Goal: Information Seeking & Learning: Understand process/instructions

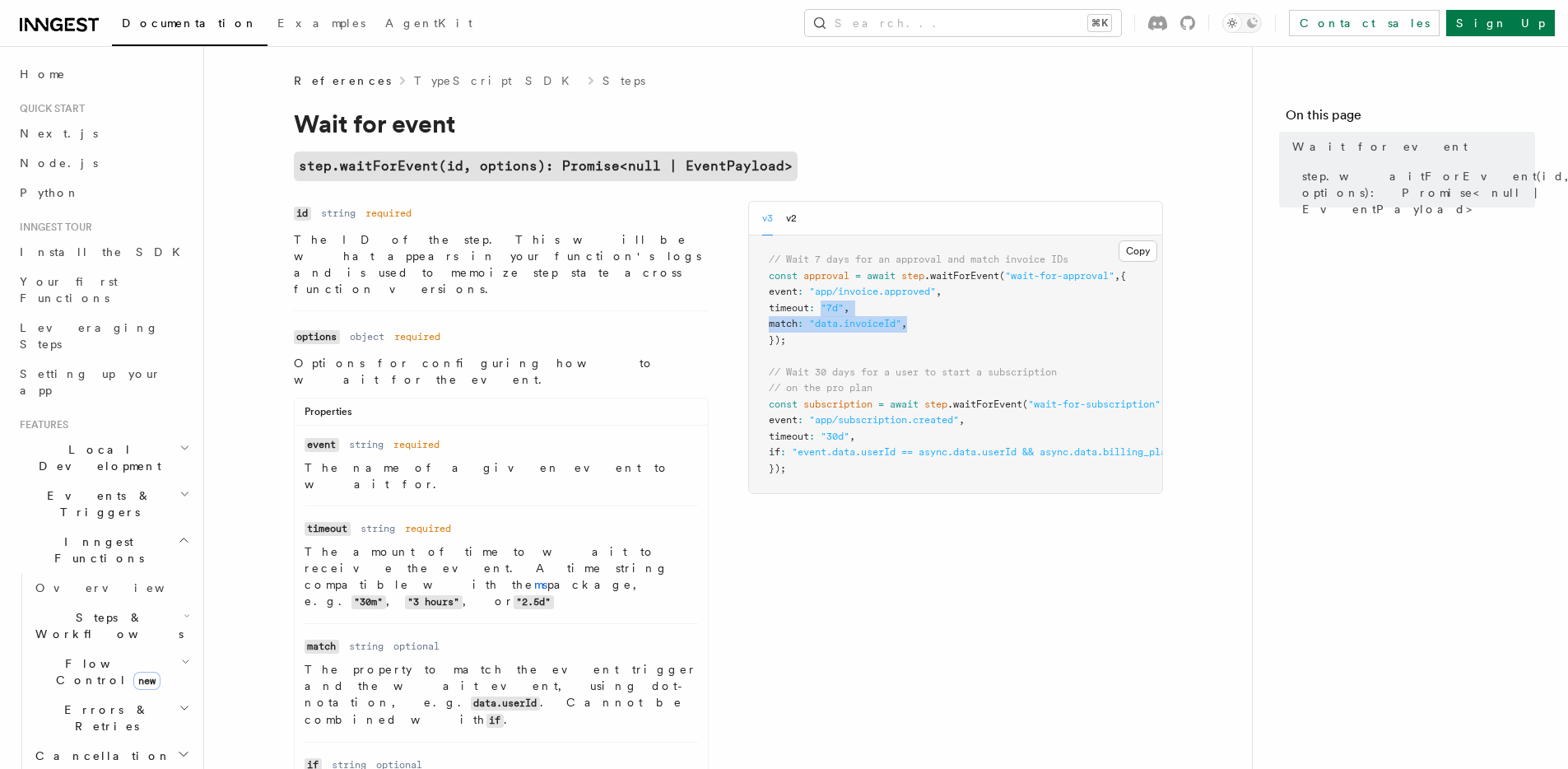
drag, startPoint x: 835, startPoint y: 304, endPoint x: 945, endPoint y: 323, distance: 111.6
click at [945, 323] on pre "// Wait 7 days for an approval and match invoice IDs const approval = await ste…" at bounding box center [956, 364] width 413 height 258
click at [683, 324] on dl "Name options Type object Required required Description Options for configuring …" at bounding box center [501, 689] width 415 height 730
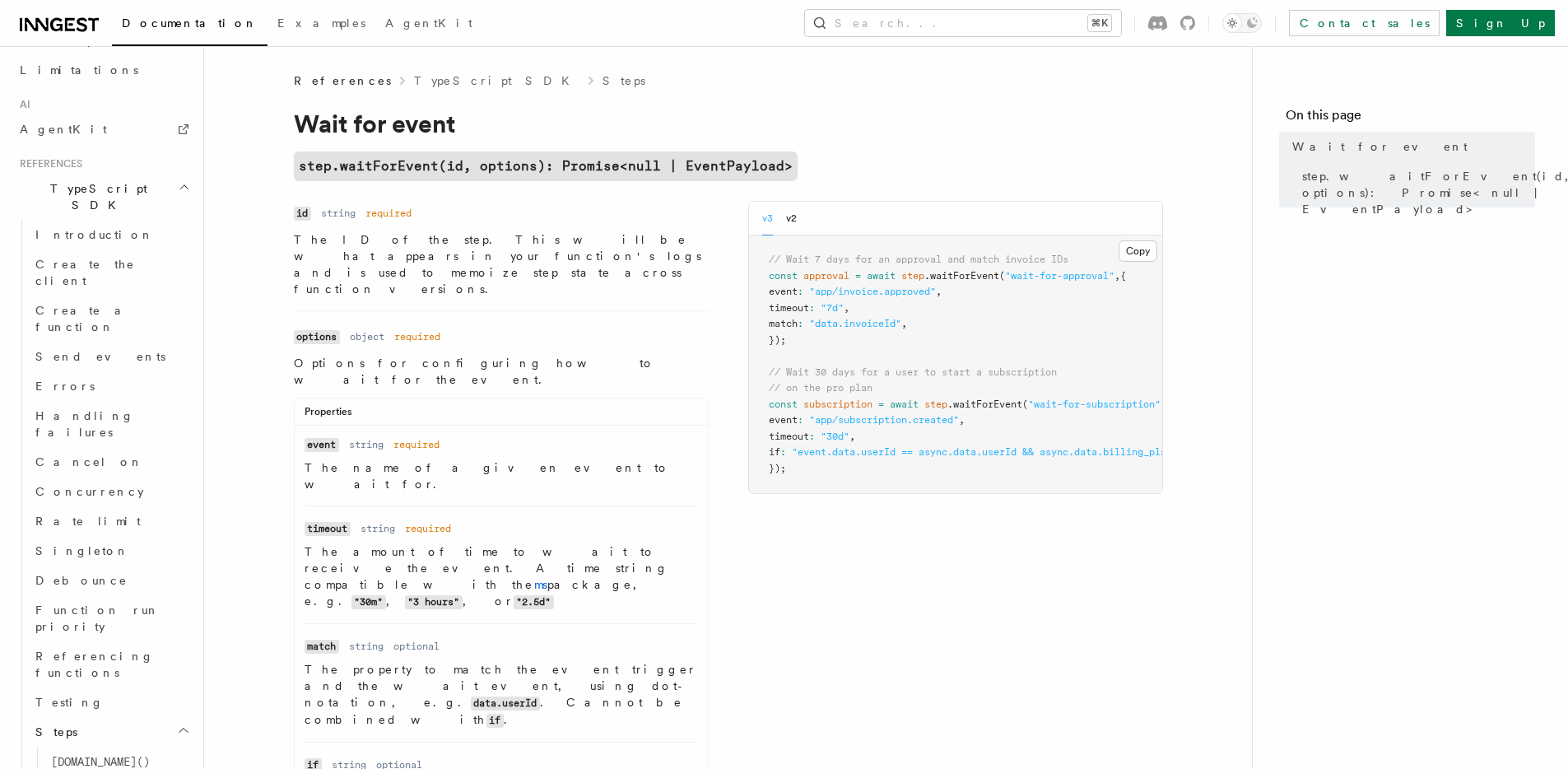
scroll to position [1165, 0]
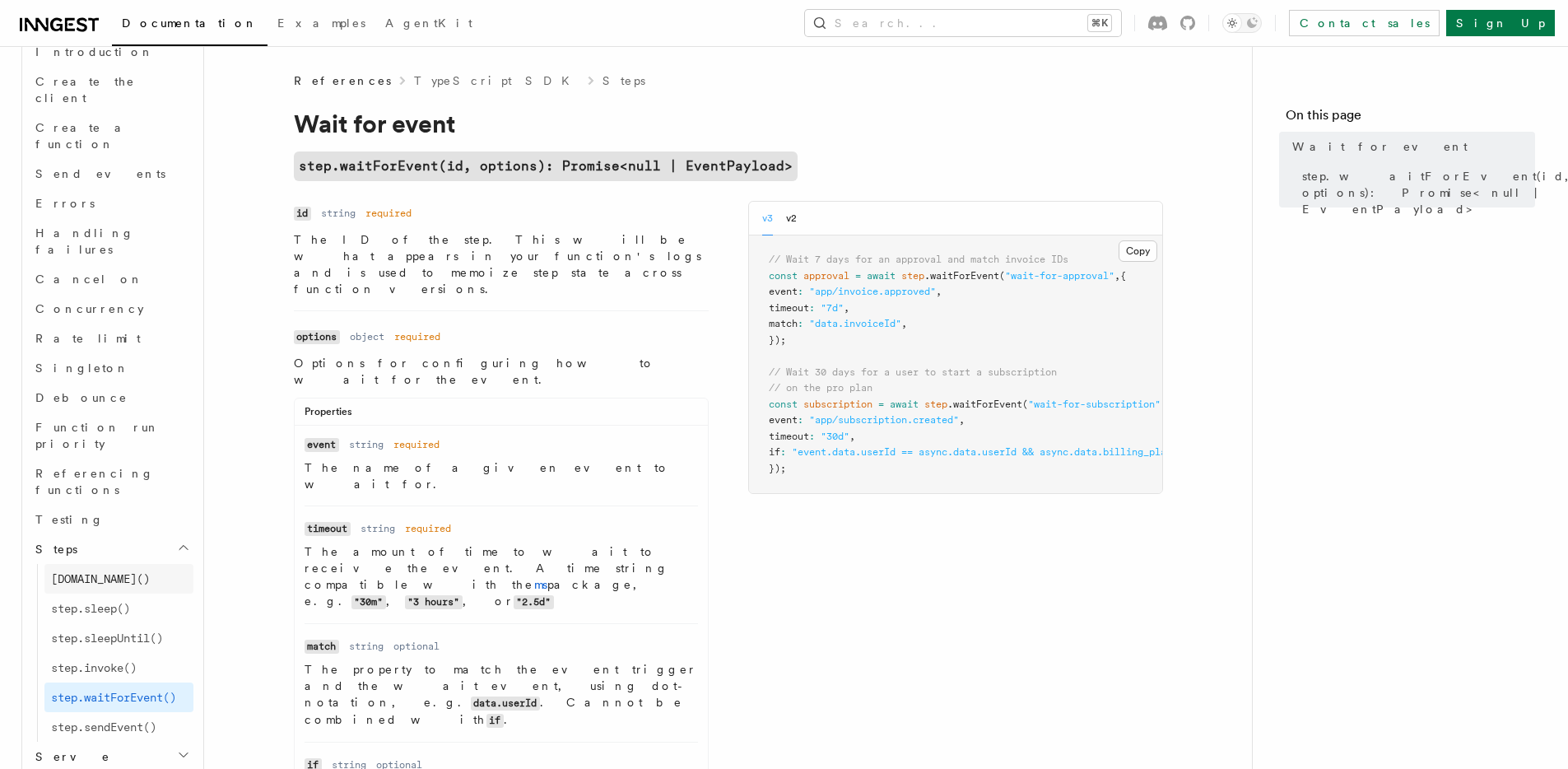
click at [124, 564] on link "[DOMAIN_NAME]()" at bounding box center [119, 578] width 149 height 29
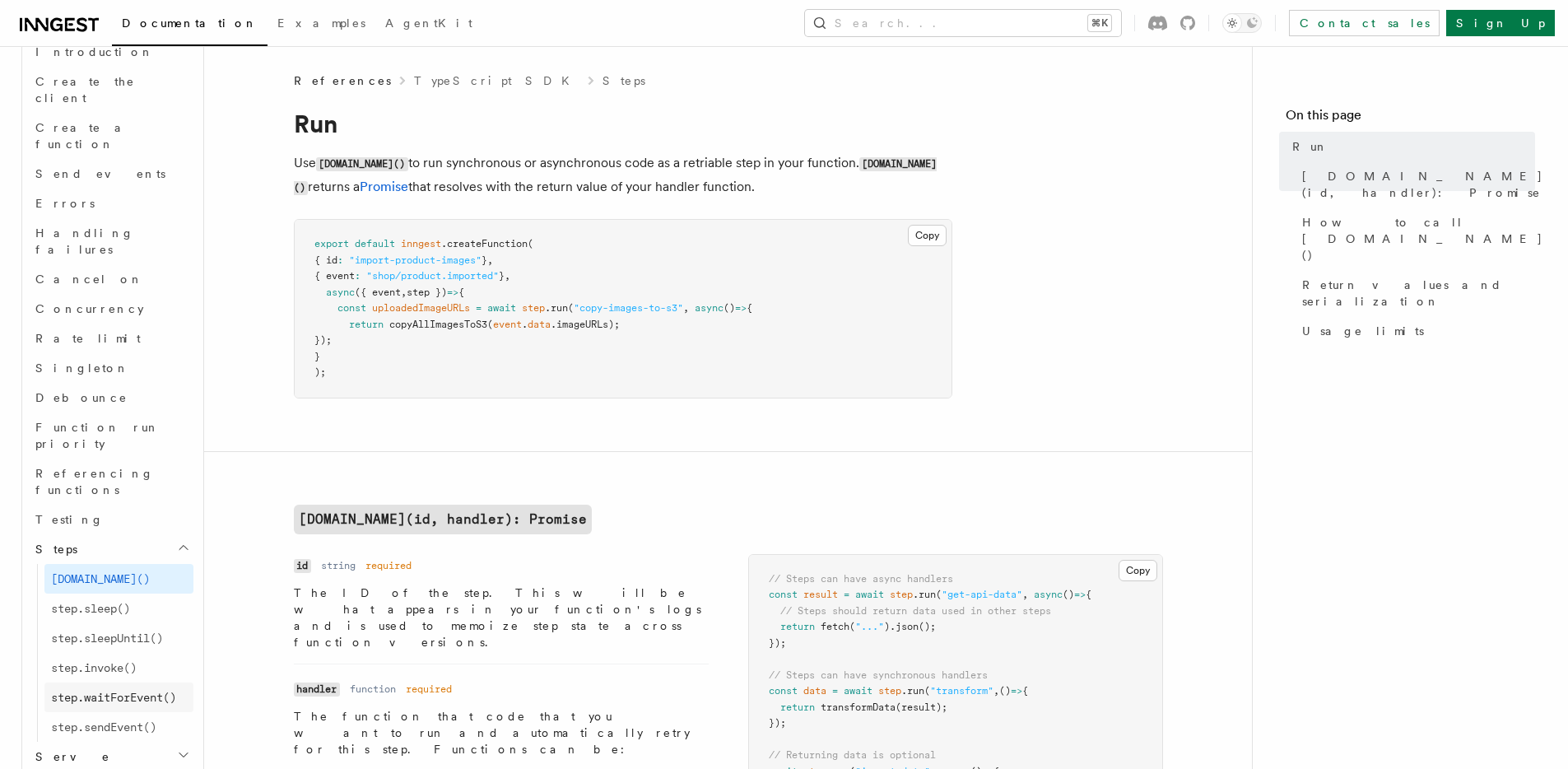
click at [120, 691] on span "step.waitForEvent()" at bounding box center [114, 698] width 125 height 13
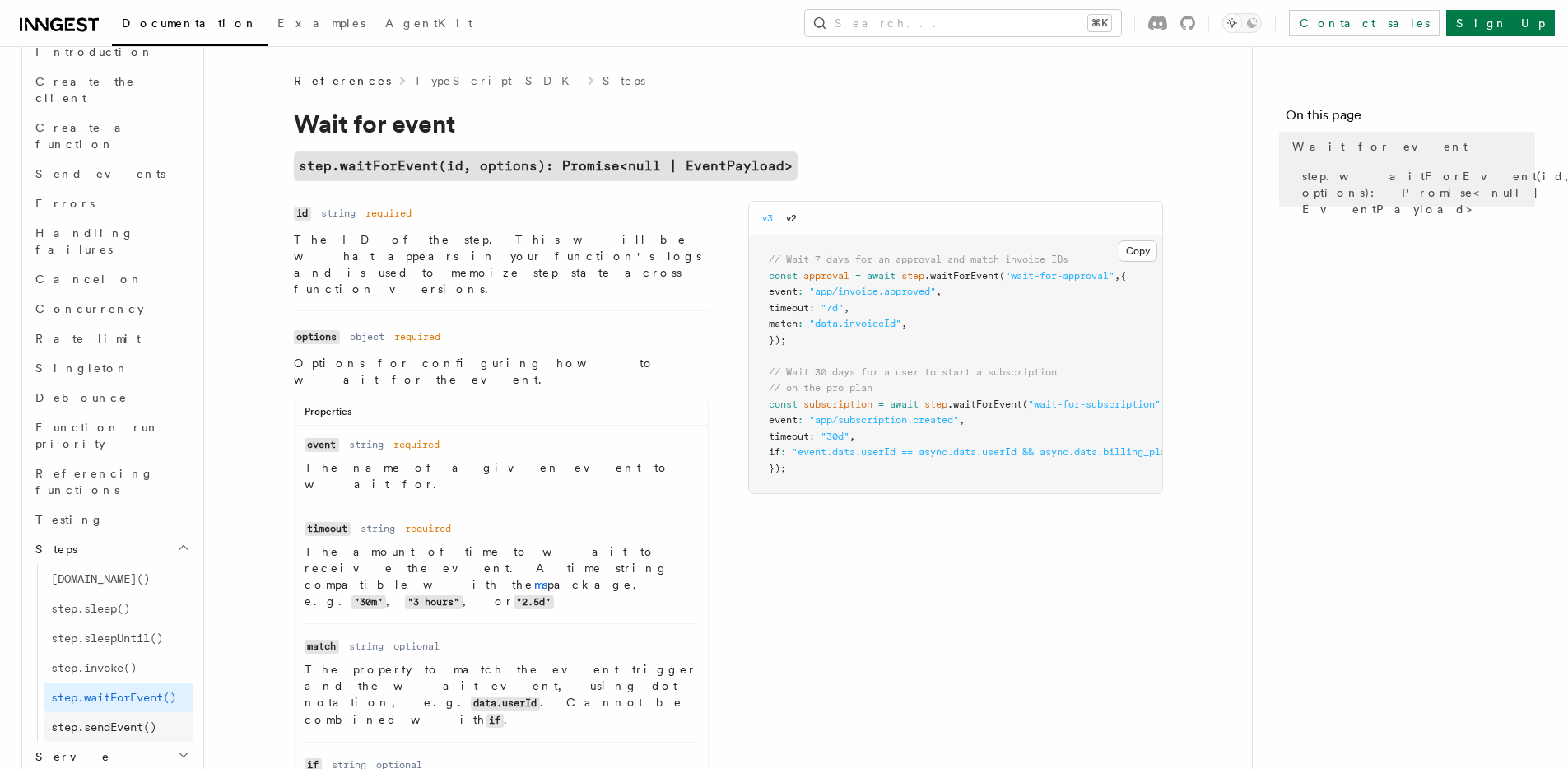
click at [119, 721] on span "step.sendEvent()" at bounding box center [103, 727] width 105 height 13
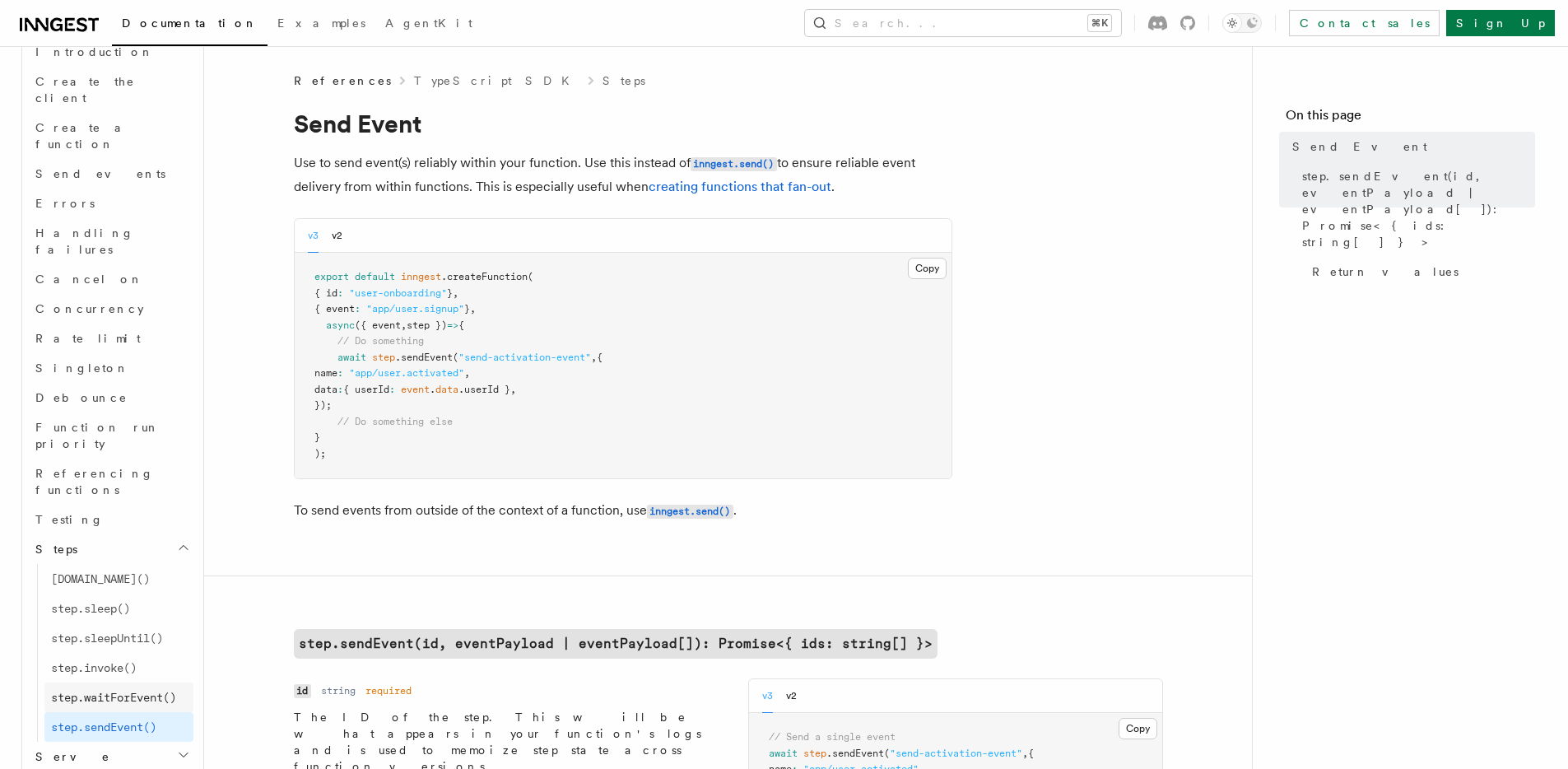
click at [109, 691] on span "step.waitForEvent()" at bounding box center [114, 698] width 125 height 13
